Goal: Information Seeking & Learning: Find specific fact

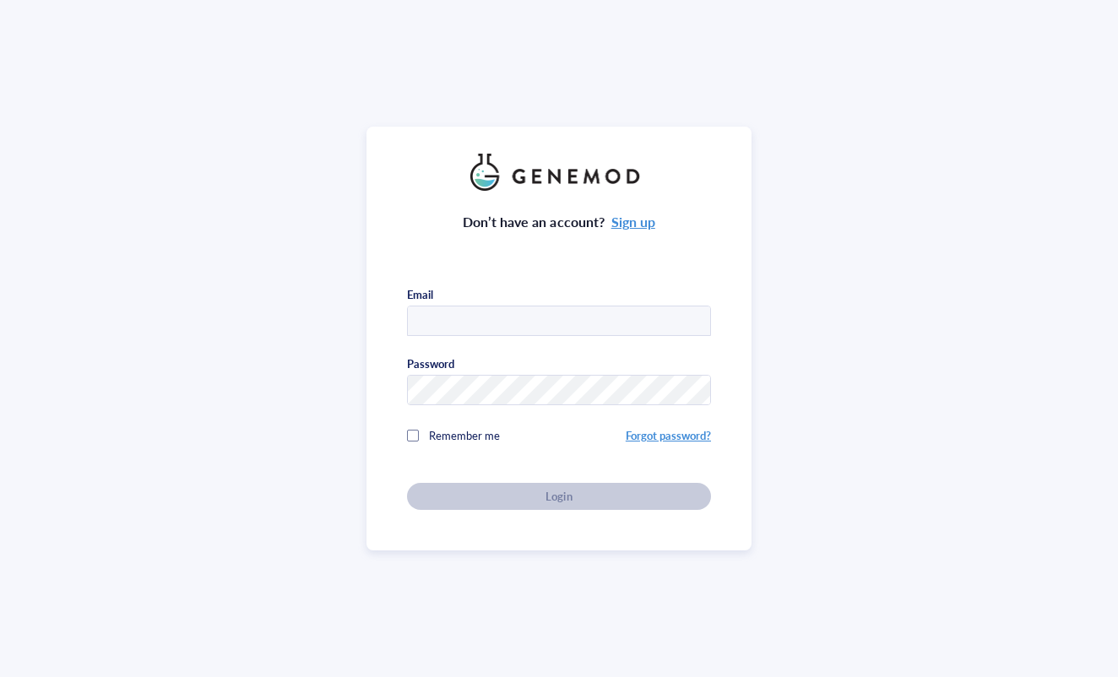
type input "[EMAIL_ADDRESS][PERSON_NAME][DOMAIN_NAME]"
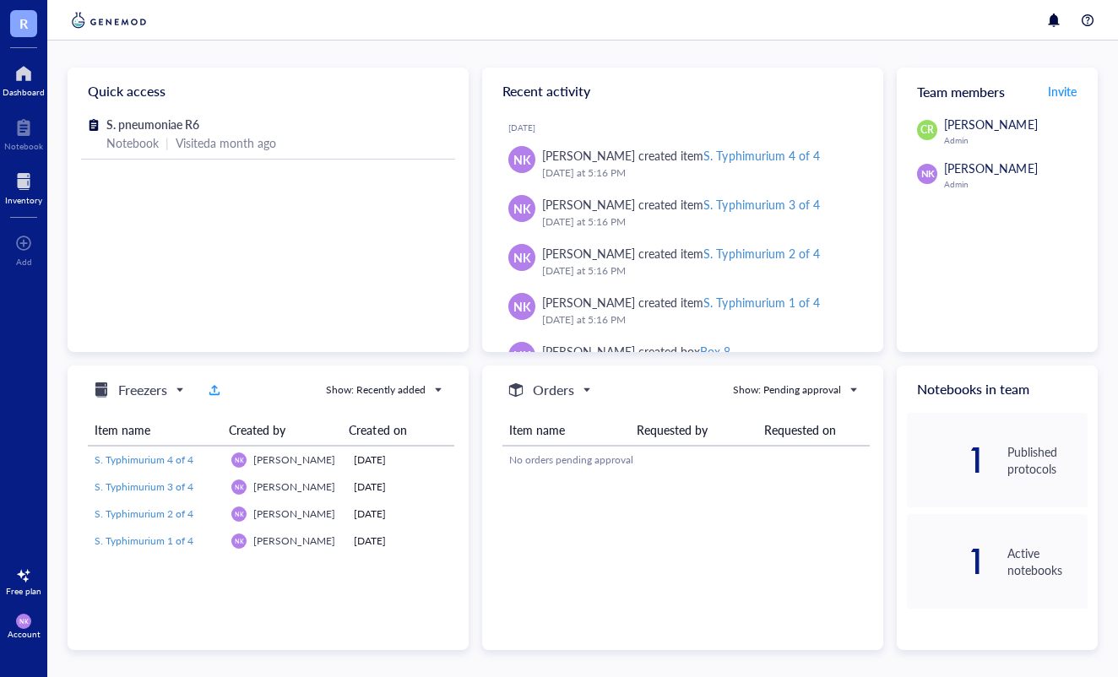
click at [9, 176] on div at bounding box center [23, 181] width 37 height 27
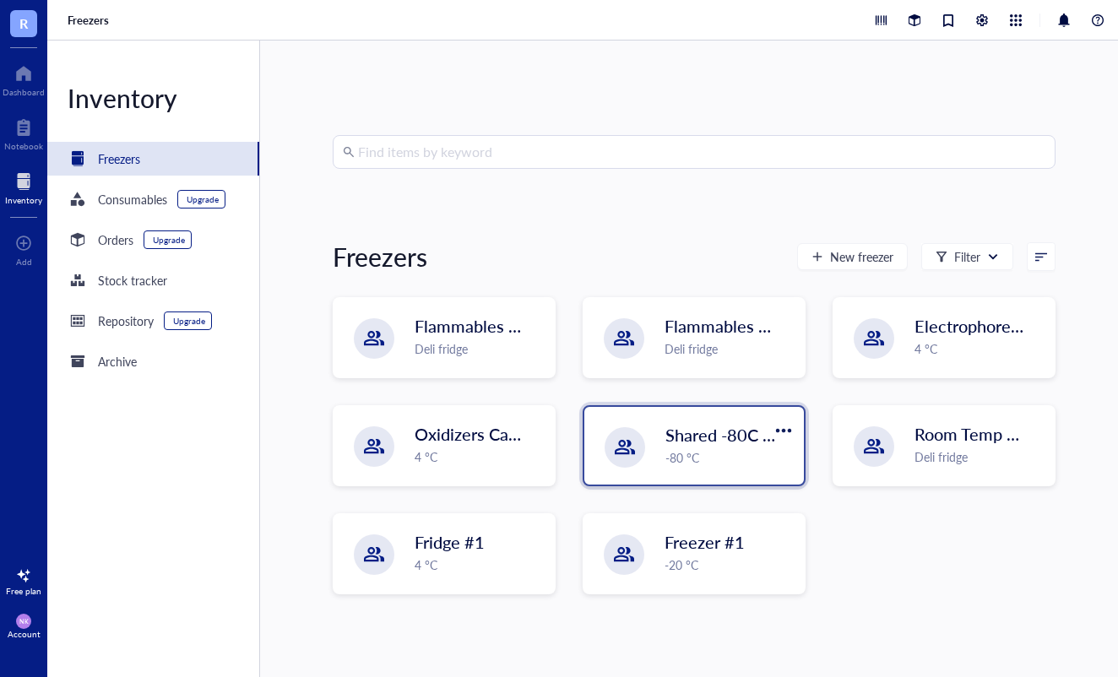
click at [712, 441] on span "Shared -80C Freezer" at bounding box center [741, 435] width 153 height 24
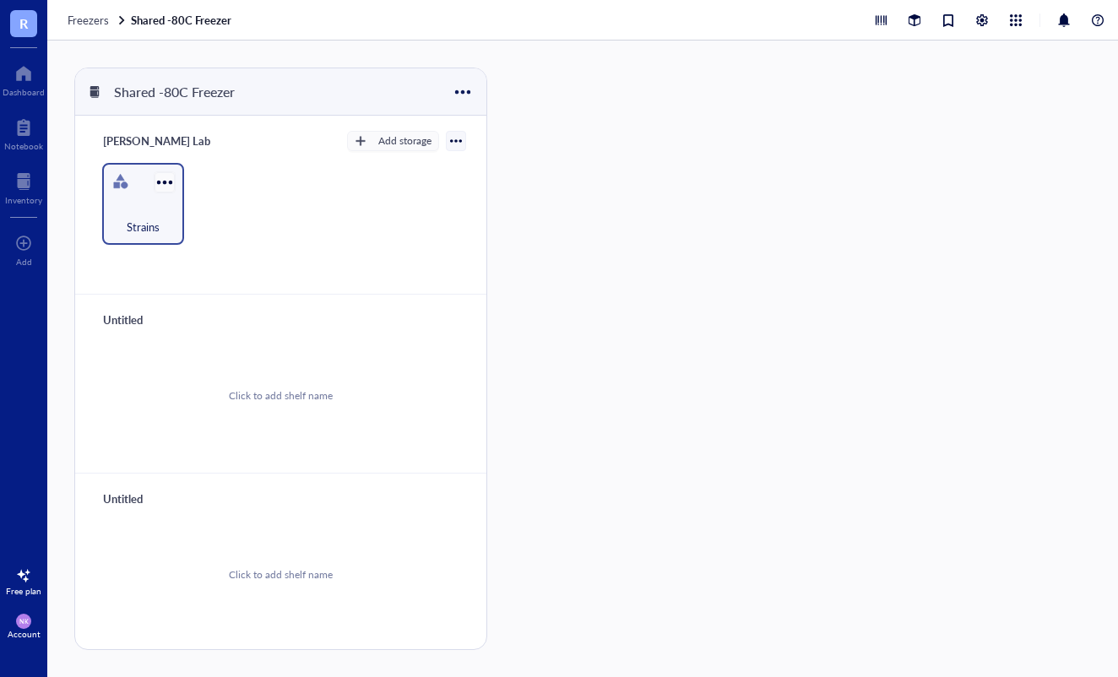
click at [165, 192] on div at bounding box center [164, 182] width 24 height 24
click at [127, 205] on div "Strains" at bounding box center [143, 217] width 65 height 37
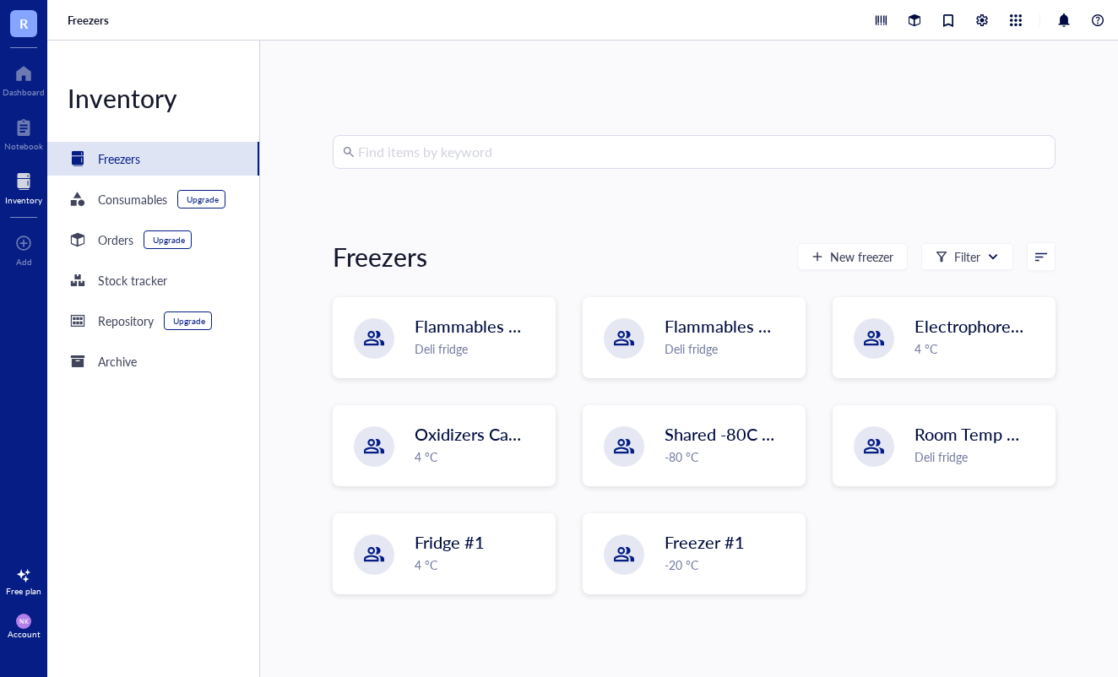
click at [573, 158] on input "search" at bounding box center [701, 152] width 687 height 32
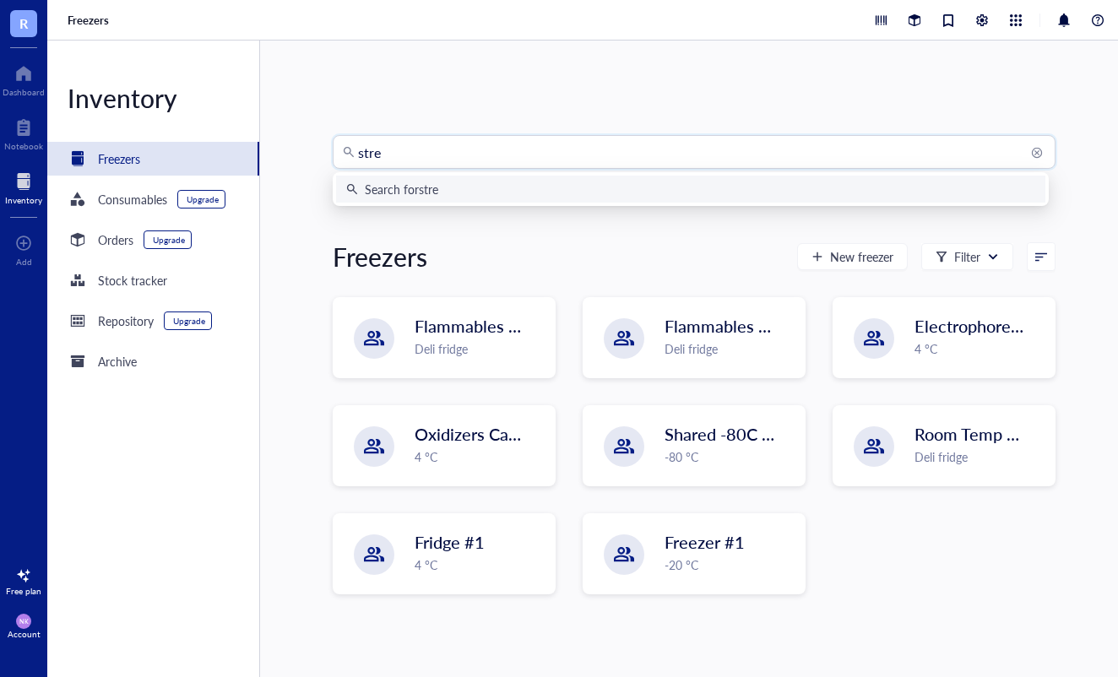
type input "[MEDICAL_DATA]"
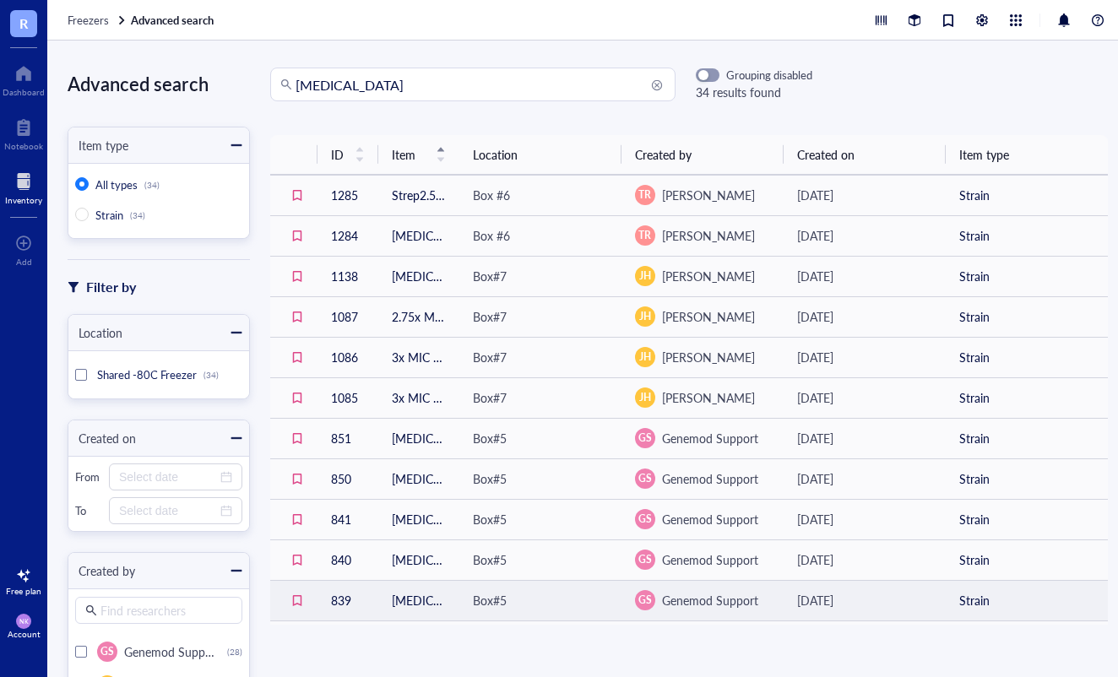
click at [891, 593] on div "[DATE]" at bounding box center [864, 600] width 135 height 19
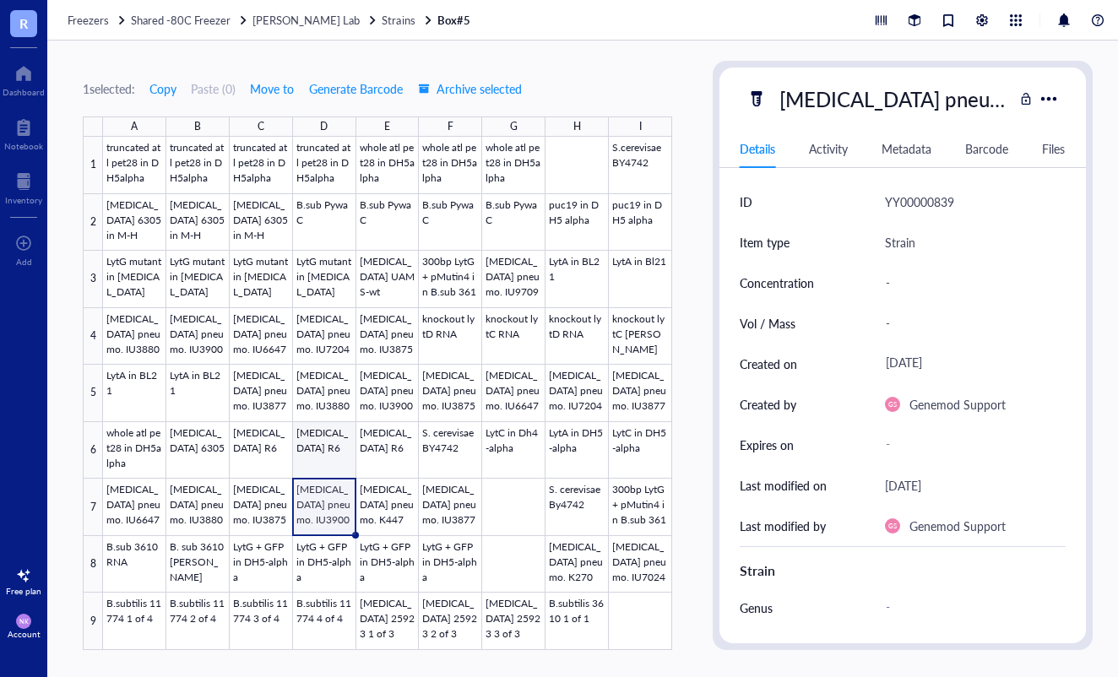
click at [328, 460] on div at bounding box center [387, 393] width 569 height 513
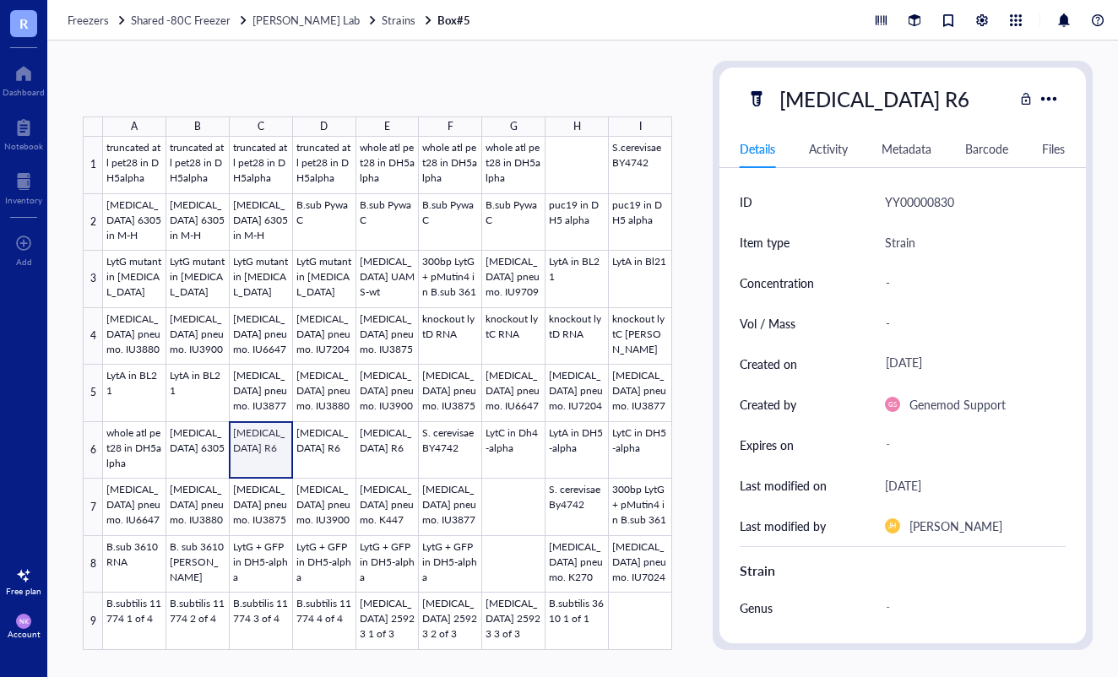
click at [271, 463] on div at bounding box center [387, 393] width 569 height 513
click at [319, 453] on div at bounding box center [387, 393] width 569 height 513
